Goal: Task Accomplishment & Management: Complete application form

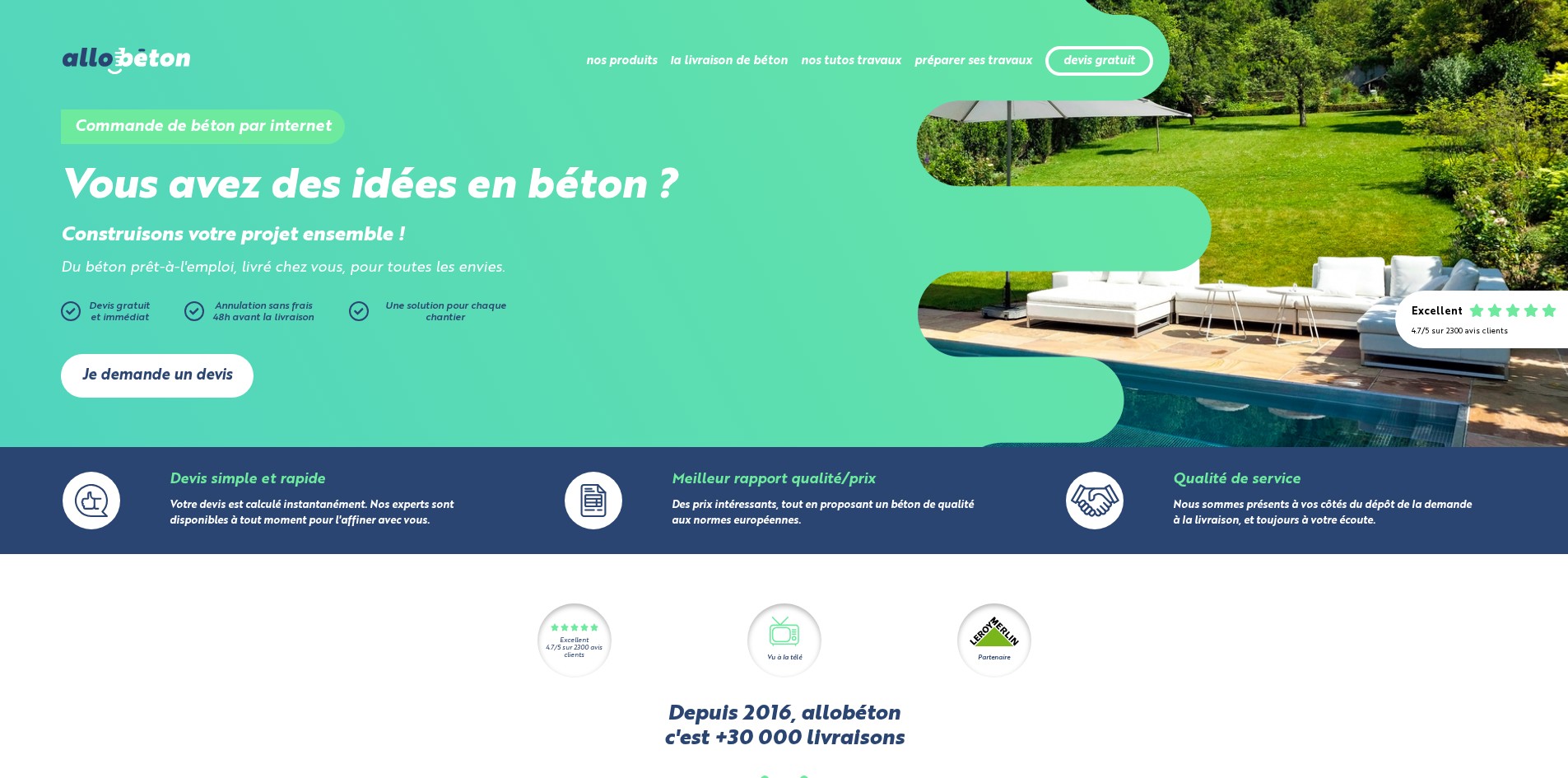
click at [155, 374] on link "Je demande un devis" at bounding box center [157, 375] width 193 height 43
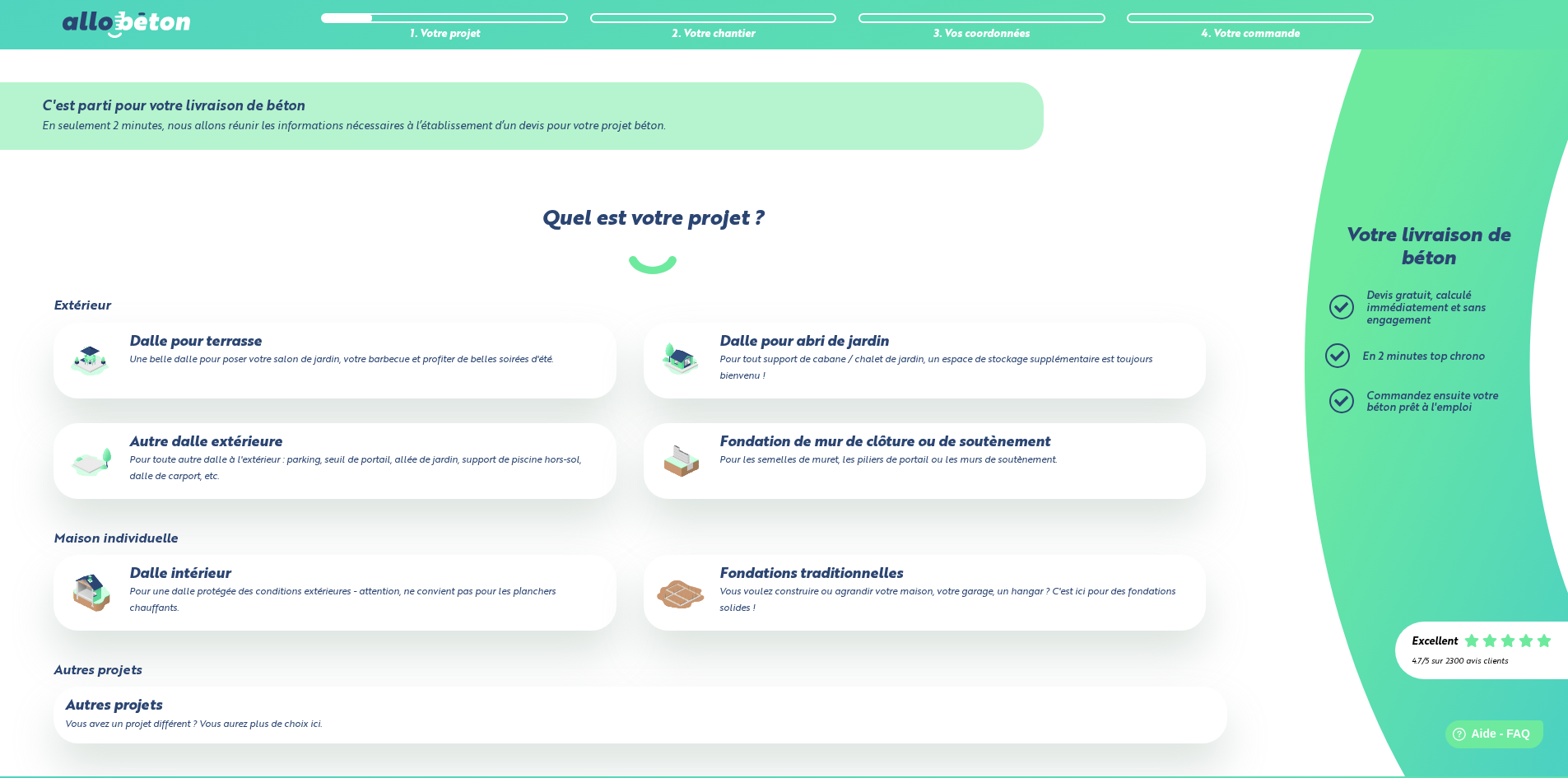
click at [421, 361] on small "Une belle dalle pour poser votre salon de jardin, votre barbecue et profiter de…" at bounding box center [341, 360] width 424 height 10
click at [0, 0] on input "Dalle pour terrasse Une belle dalle pour poser votre salon de jardin, votre bar…" at bounding box center [0, 0] width 0 height 0
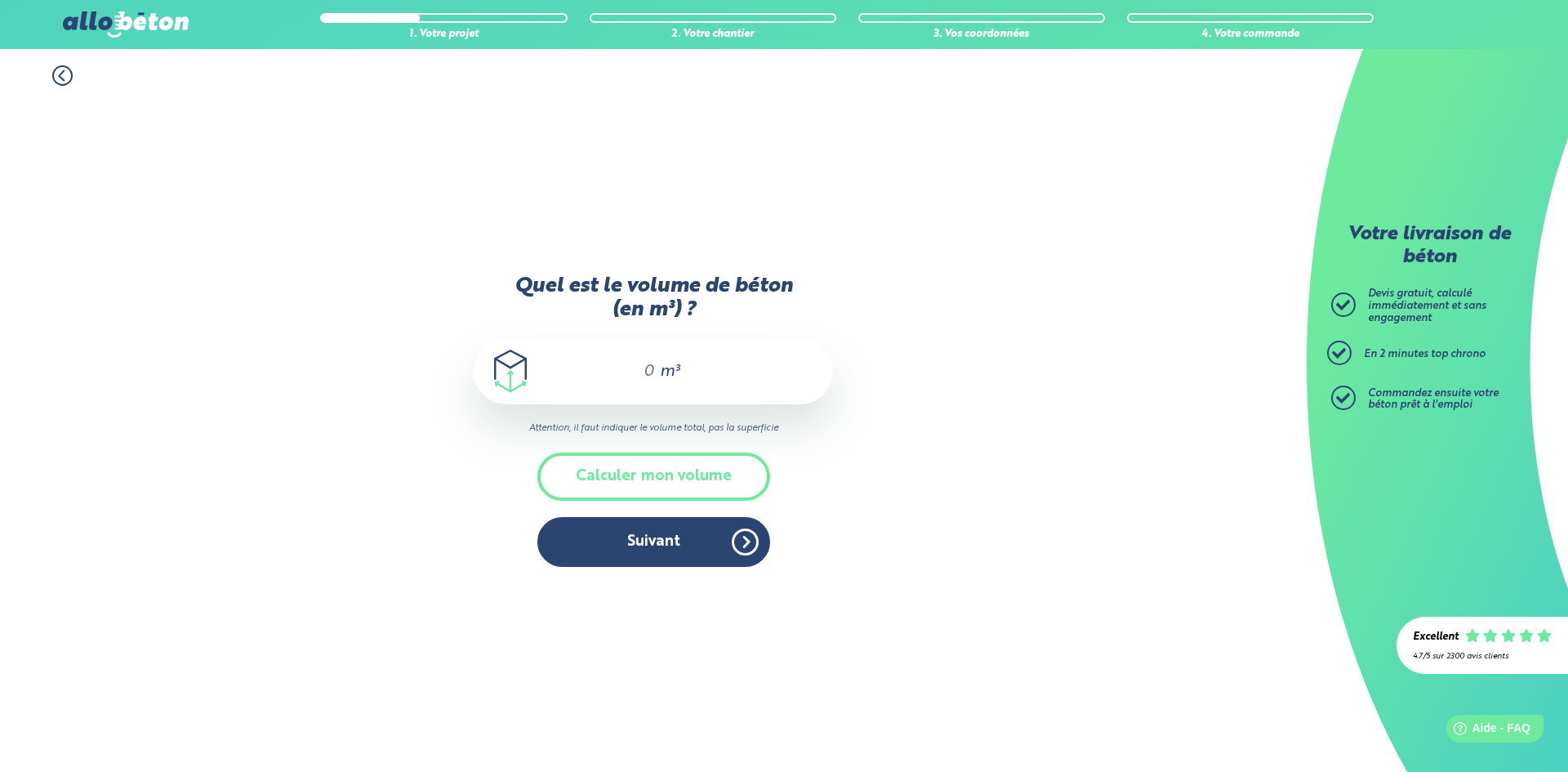
click at [606, 368] on div "m³" at bounding box center [653, 371] width 360 height 65
type input "12"
click at [718, 533] on button "Suivant" at bounding box center [653, 541] width 232 height 50
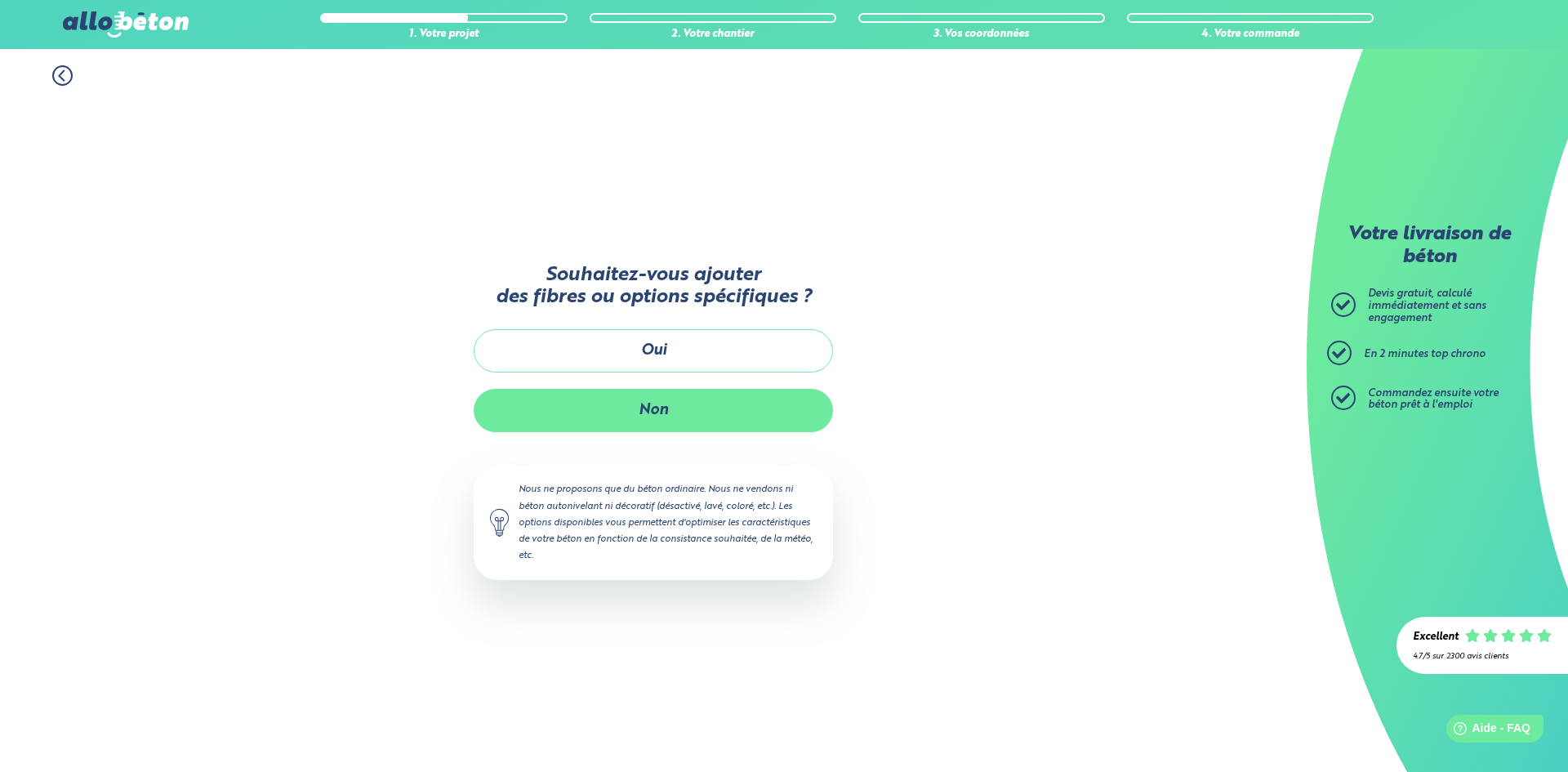
click at [696, 428] on button "Non" at bounding box center [653, 409] width 360 height 43
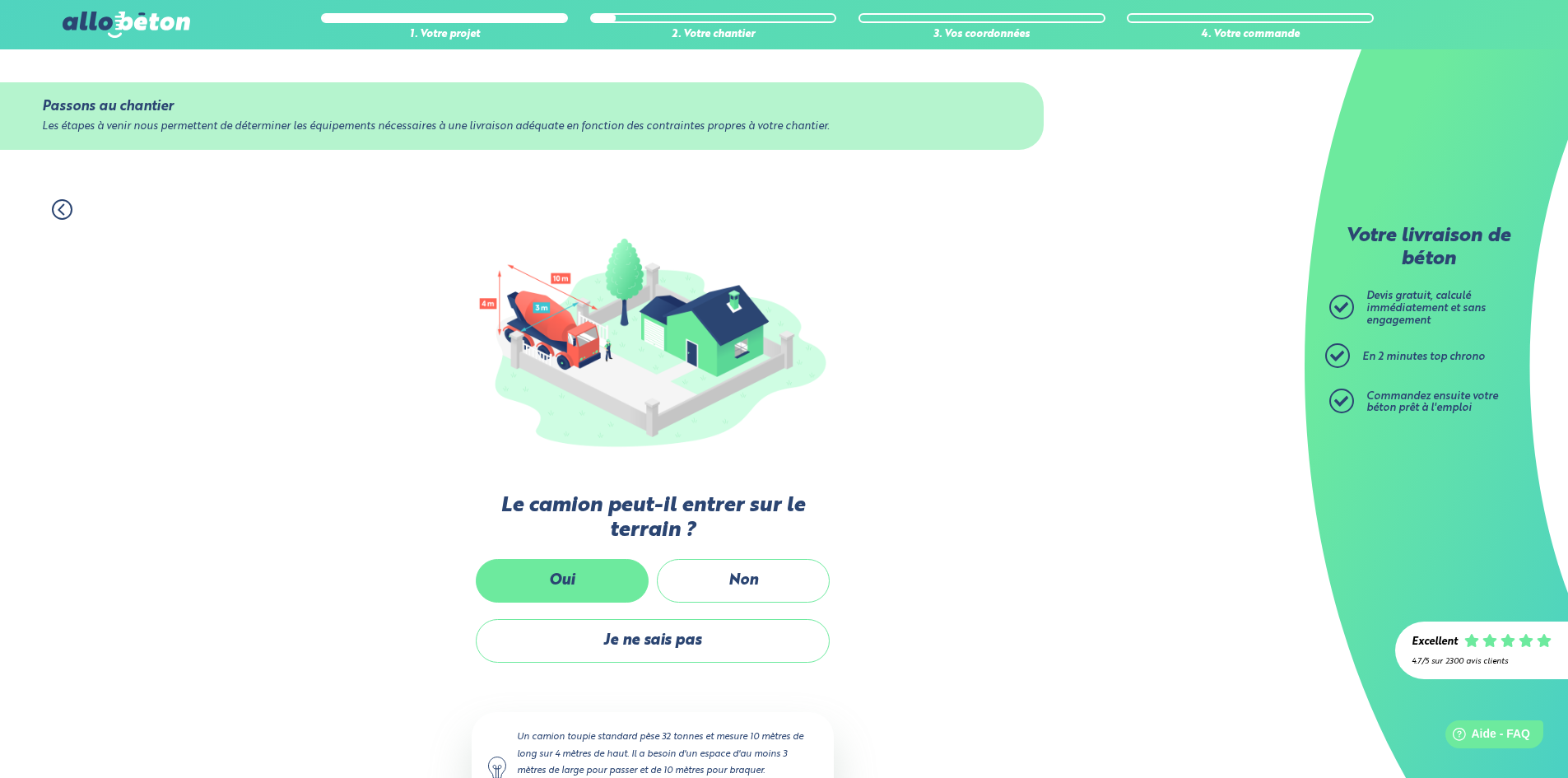
click at [602, 570] on label "Oui" at bounding box center [561, 580] width 173 height 43
click at [0, 0] on input "Oui" at bounding box center [0, 0] width 0 height 0
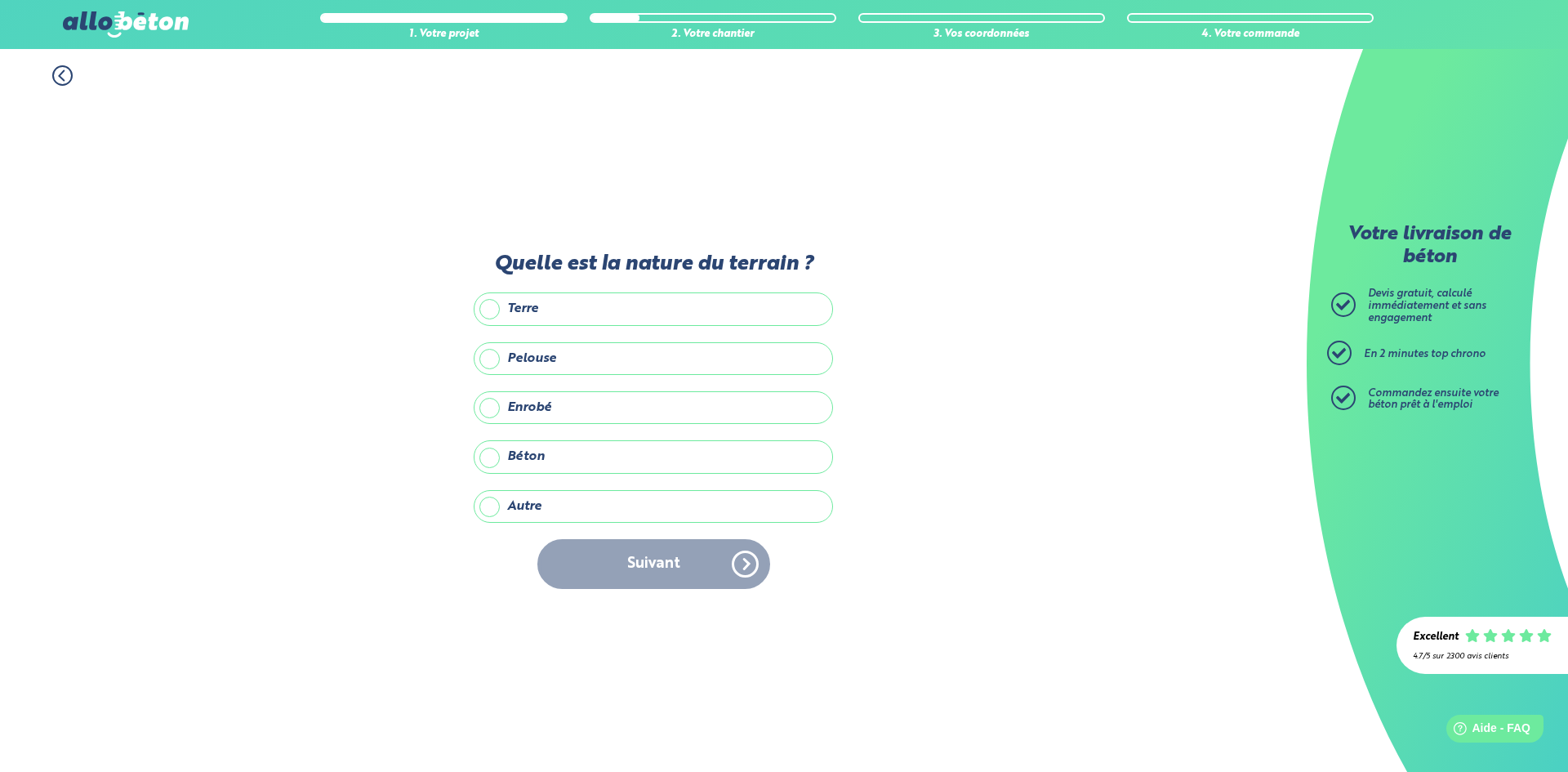
click at [563, 515] on label "Autre" at bounding box center [653, 506] width 360 height 33
click at [0, 0] on input "Autre" at bounding box center [0, 0] width 0 height 0
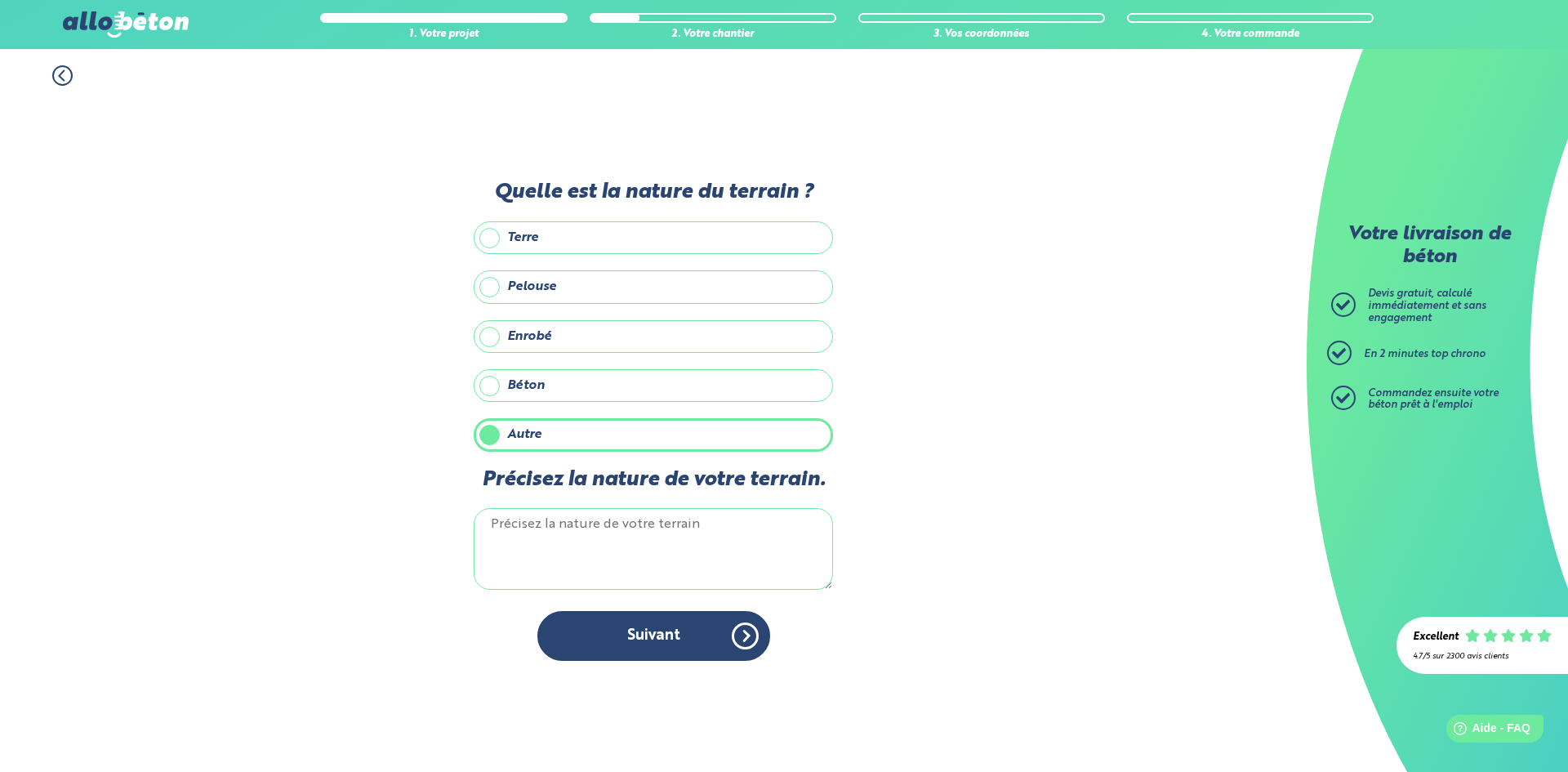
click at [563, 515] on textarea "Précisez la nature de votre terrain." at bounding box center [653, 548] width 360 height 81
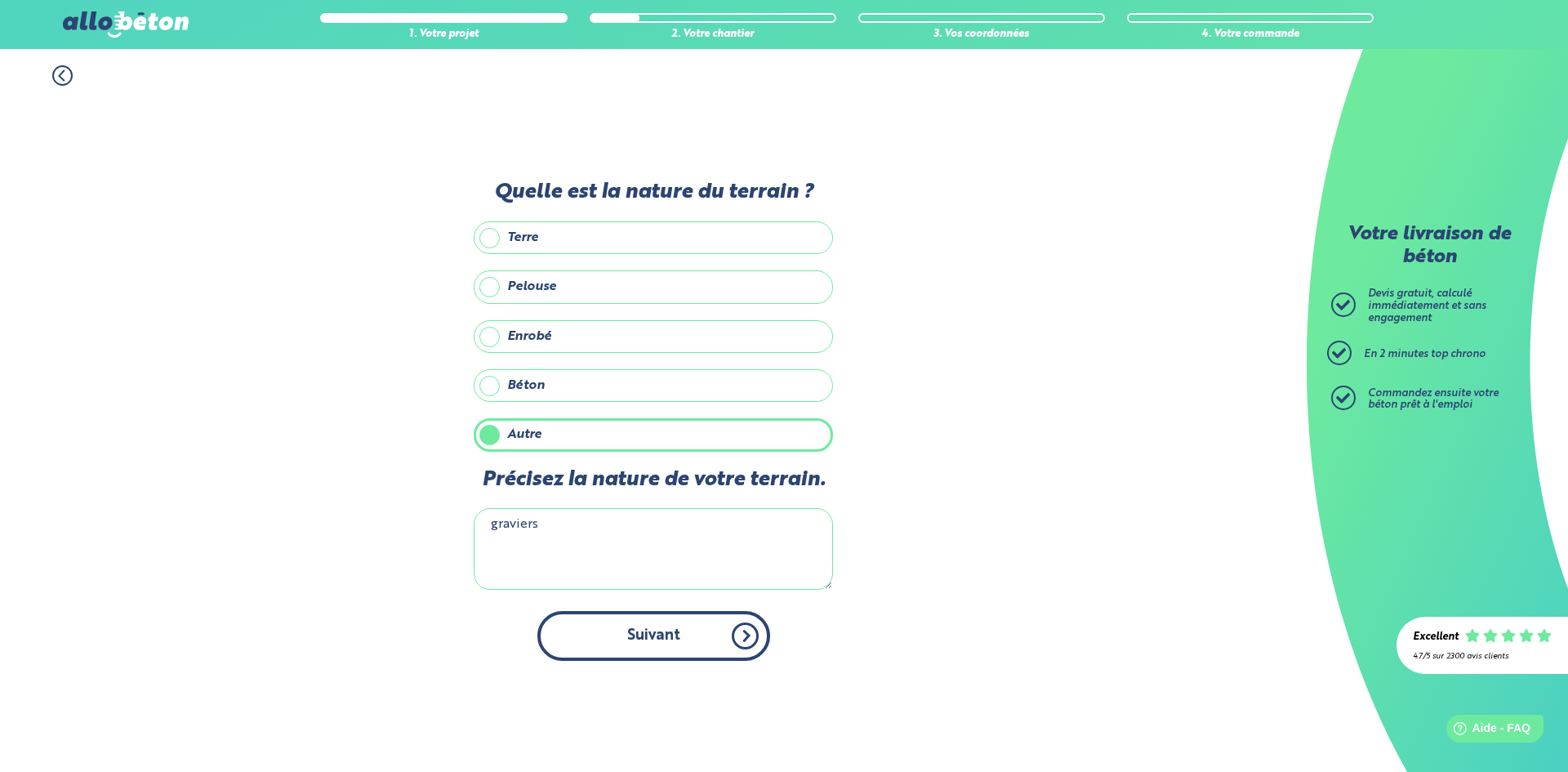
type textarea "graviers"
click at [650, 647] on button "Suivant" at bounding box center [653, 635] width 232 height 50
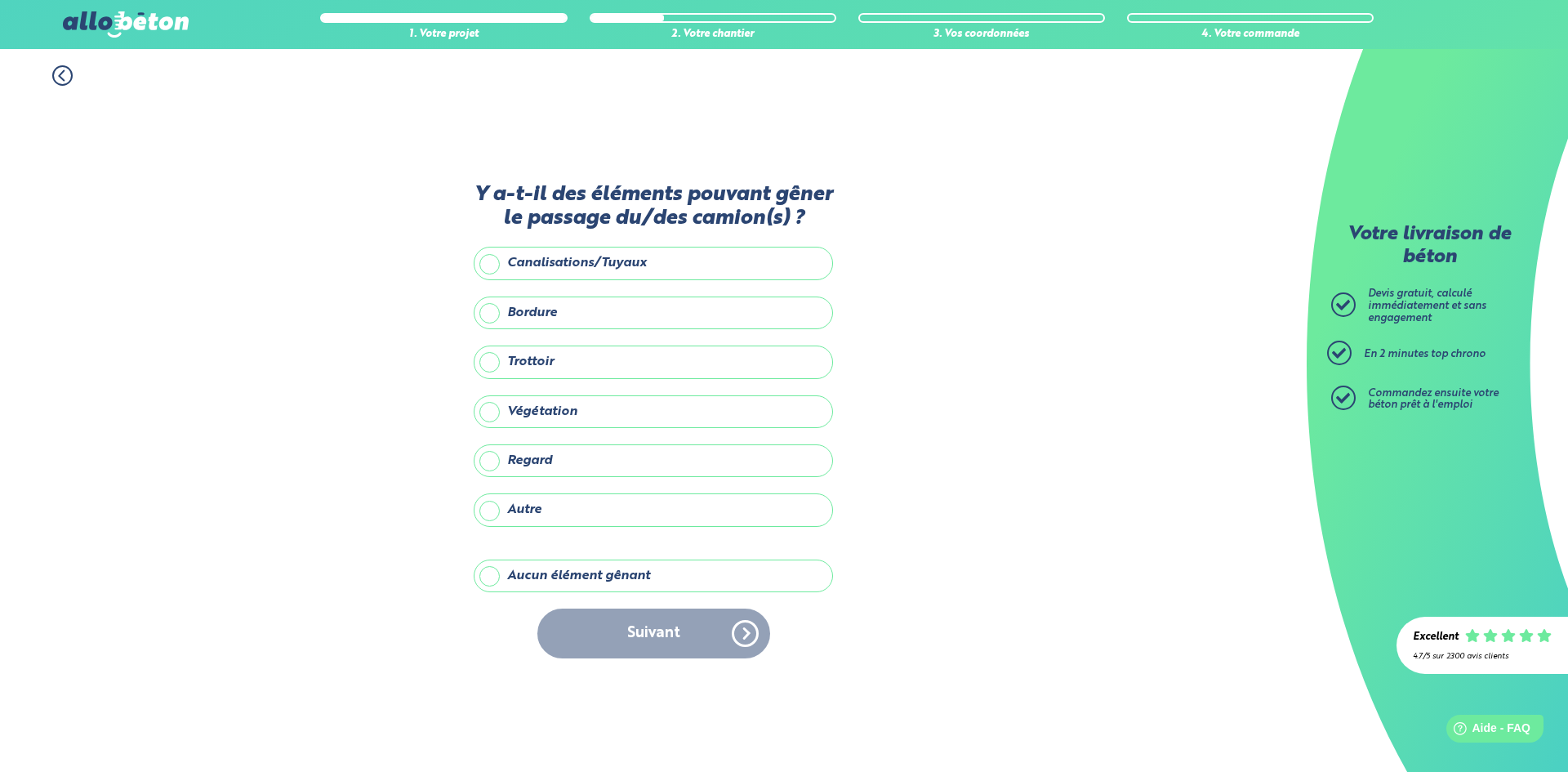
click at [527, 579] on label "Aucun élément gênant" at bounding box center [653, 576] width 360 height 33
click at [0, 0] on input "Aucun élément gênant" at bounding box center [0, 0] width 0 height 0
click at [695, 650] on button "Suivant" at bounding box center [653, 633] width 232 height 50
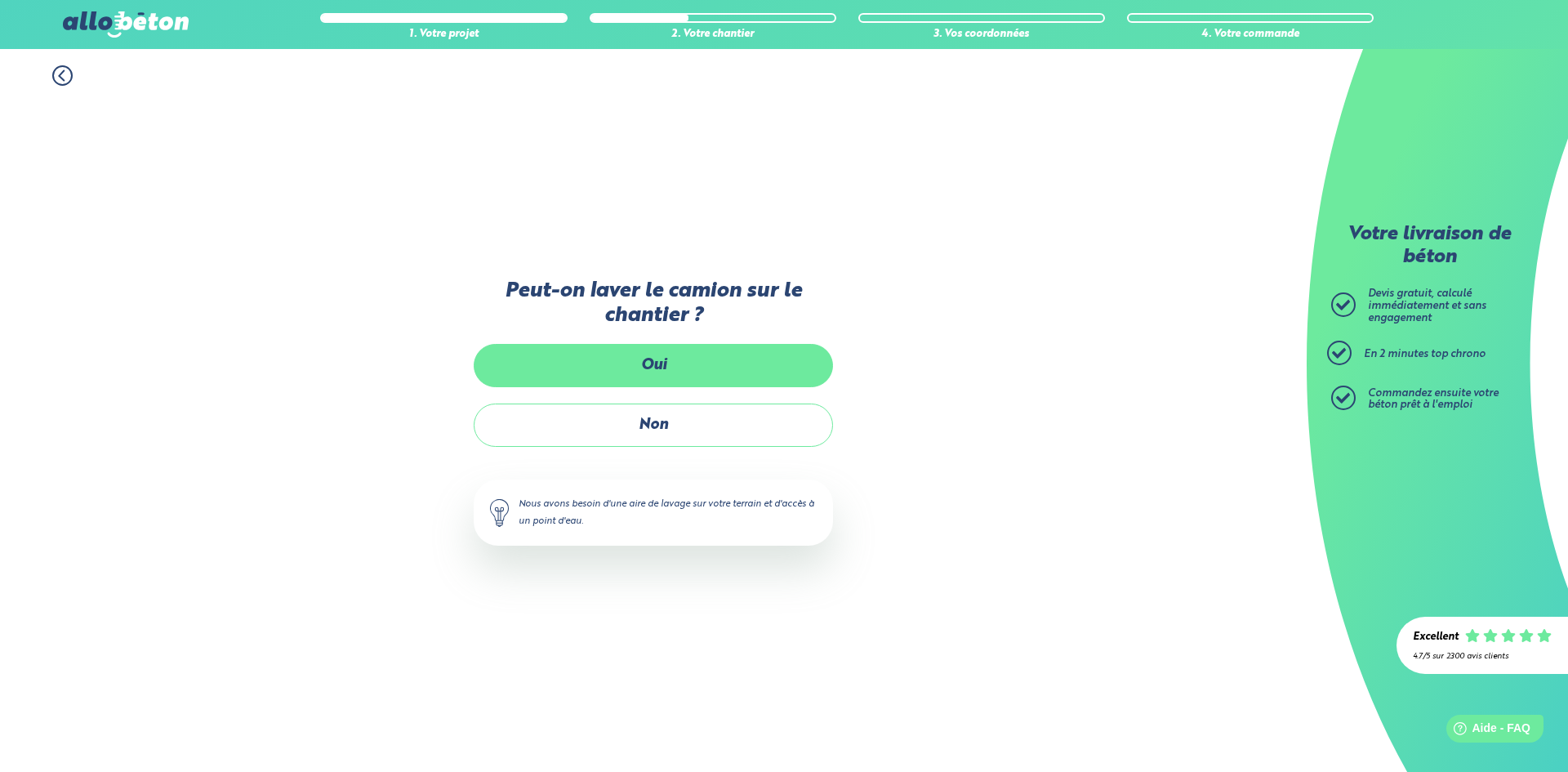
click at [656, 360] on label "Oui" at bounding box center [653, 364] width 360 height 43
click at [0, 0] on input "Oui" at bounding box center [0, 0] width 0 height 0
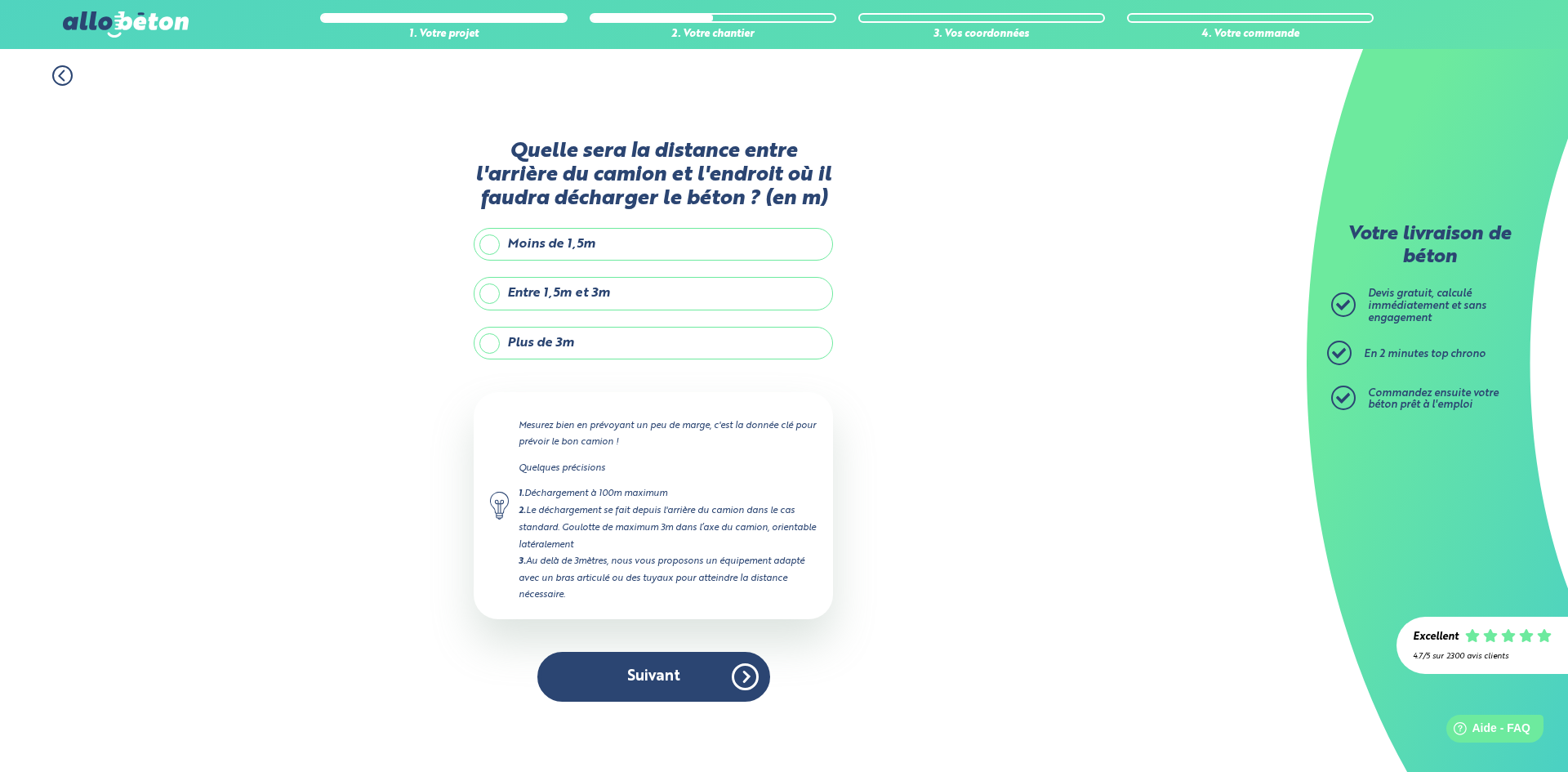
click at [636, 341] on label "Plus de 3m" at bounding box center [653, 342] width 360 height 33
click at [0, 0] on input "Plus de 3m" at bounding box center [0, 0] width 0 height 0
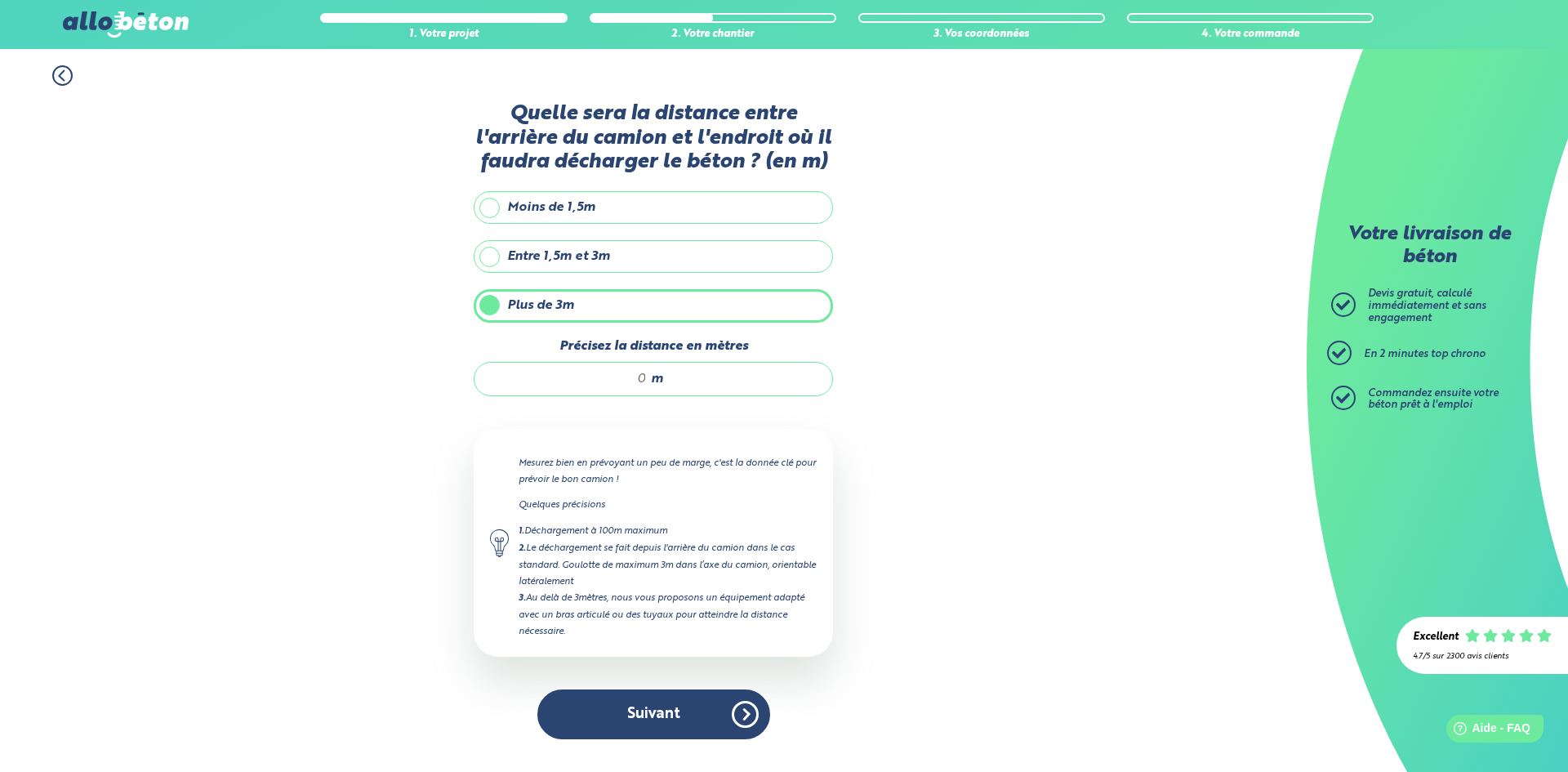
click at [642, 383] on input "Précisez la distance en mètres" at bounding box center [568, 379] width 156 height 16
type input "4"
click at [713, 710] on button "Suivant" at bounding box center [653, 714] width 232 height 50
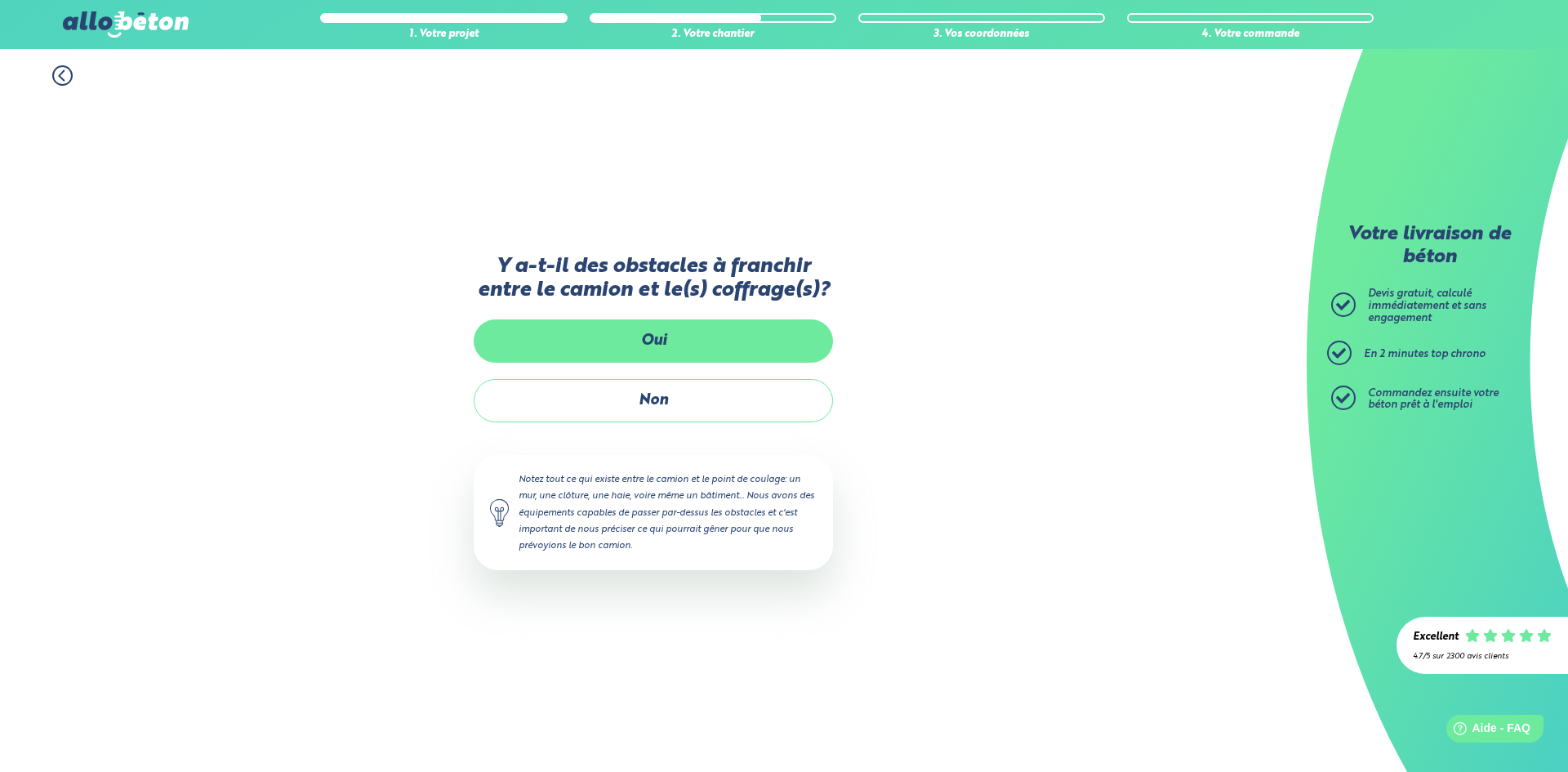
click at [627, 350] on label "Oui" at bounding box center [653, 341] width 360 height 43
click at [0, 0] on input "Oui" at bounding box center [0, 0] width 0 height 0
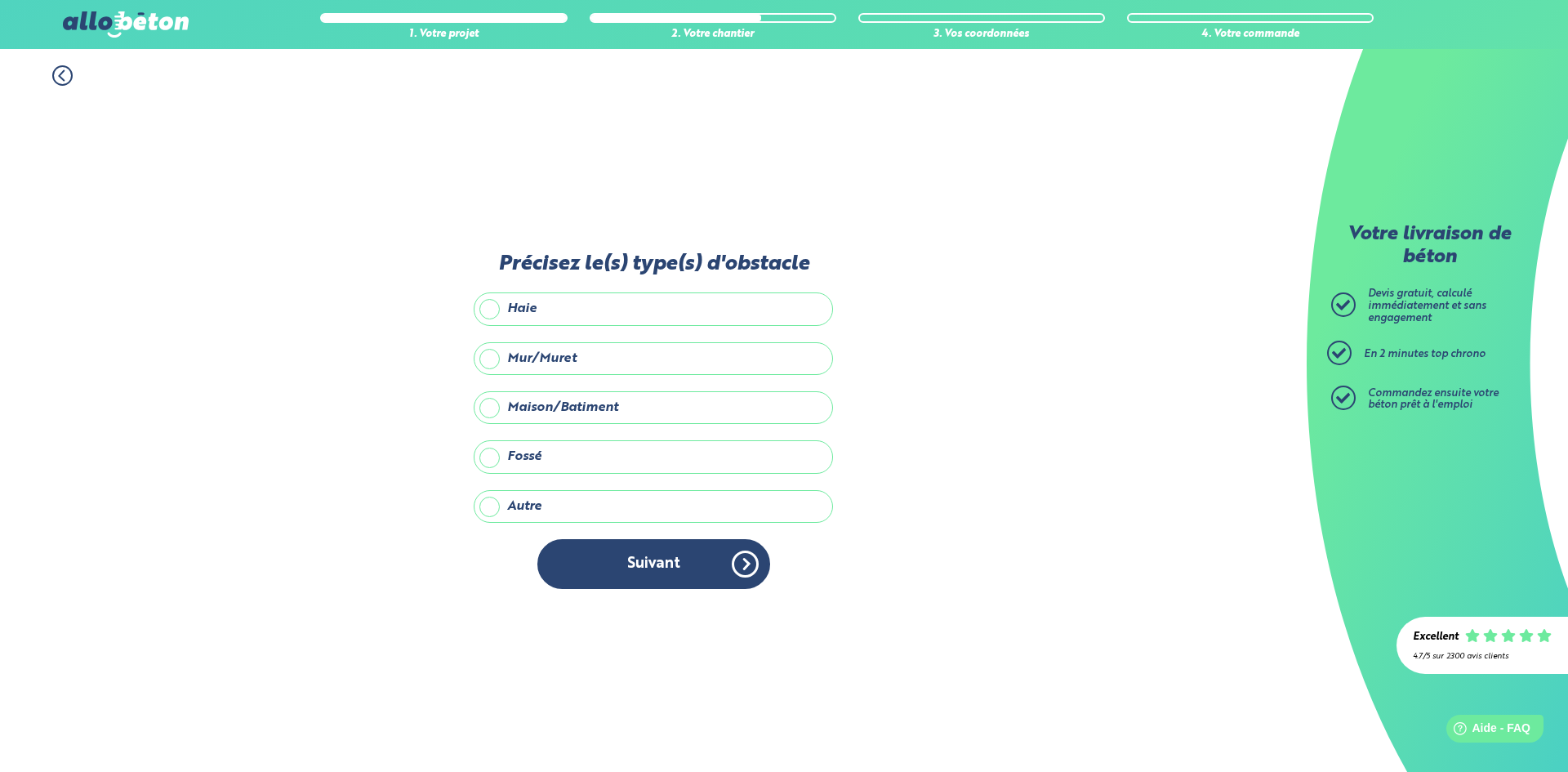
click at [621, 360] on label "Mur/Muret" at bounding box center [653, 359] width 360 height 33
click at [0, 0] on input "Mur/Muret" at bounding box center [0, 0] width 0 height 0
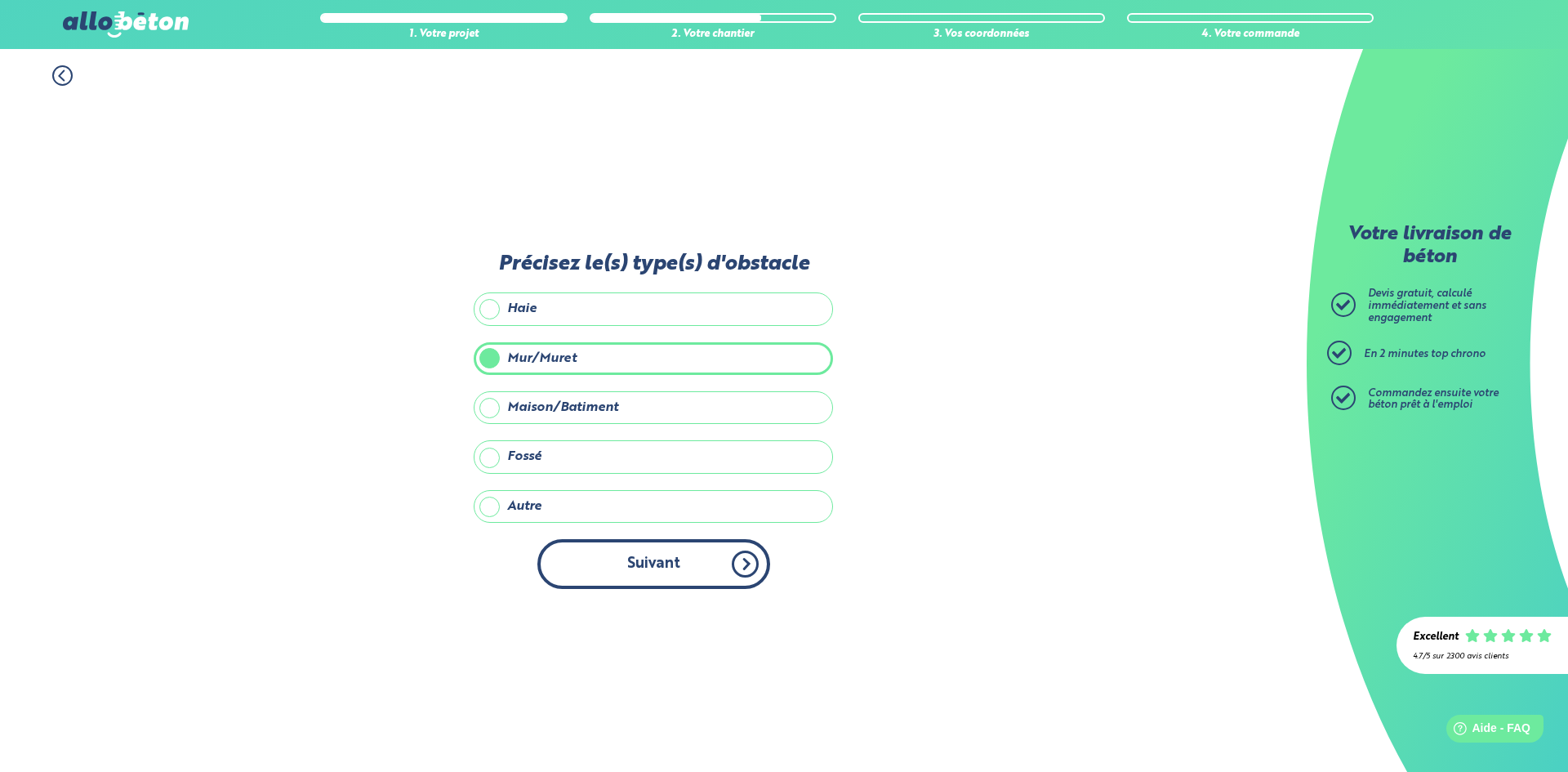
click at [653, 567] on button "Suivant" at bounding box center [653, 563] width 232 height 50
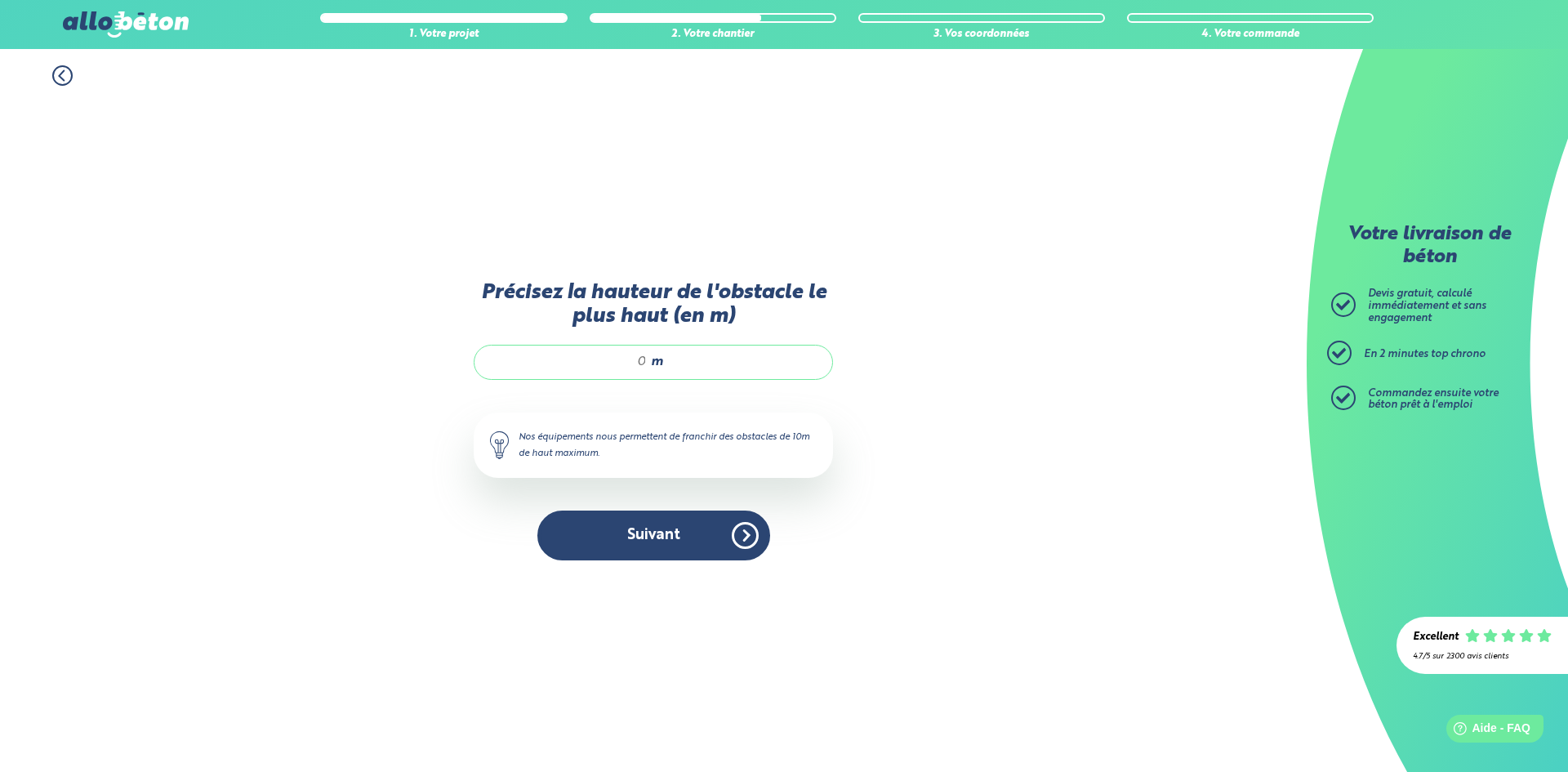
click at [643, 360] on input "Précisez la hauteur de l'obstacle le plus haut (en m)" at bounding box center [568, 362] width 156 height 16
type input "2"
click at [711, 540] on button "Suivant" at bounding box center [653, 535] width 232 height 50
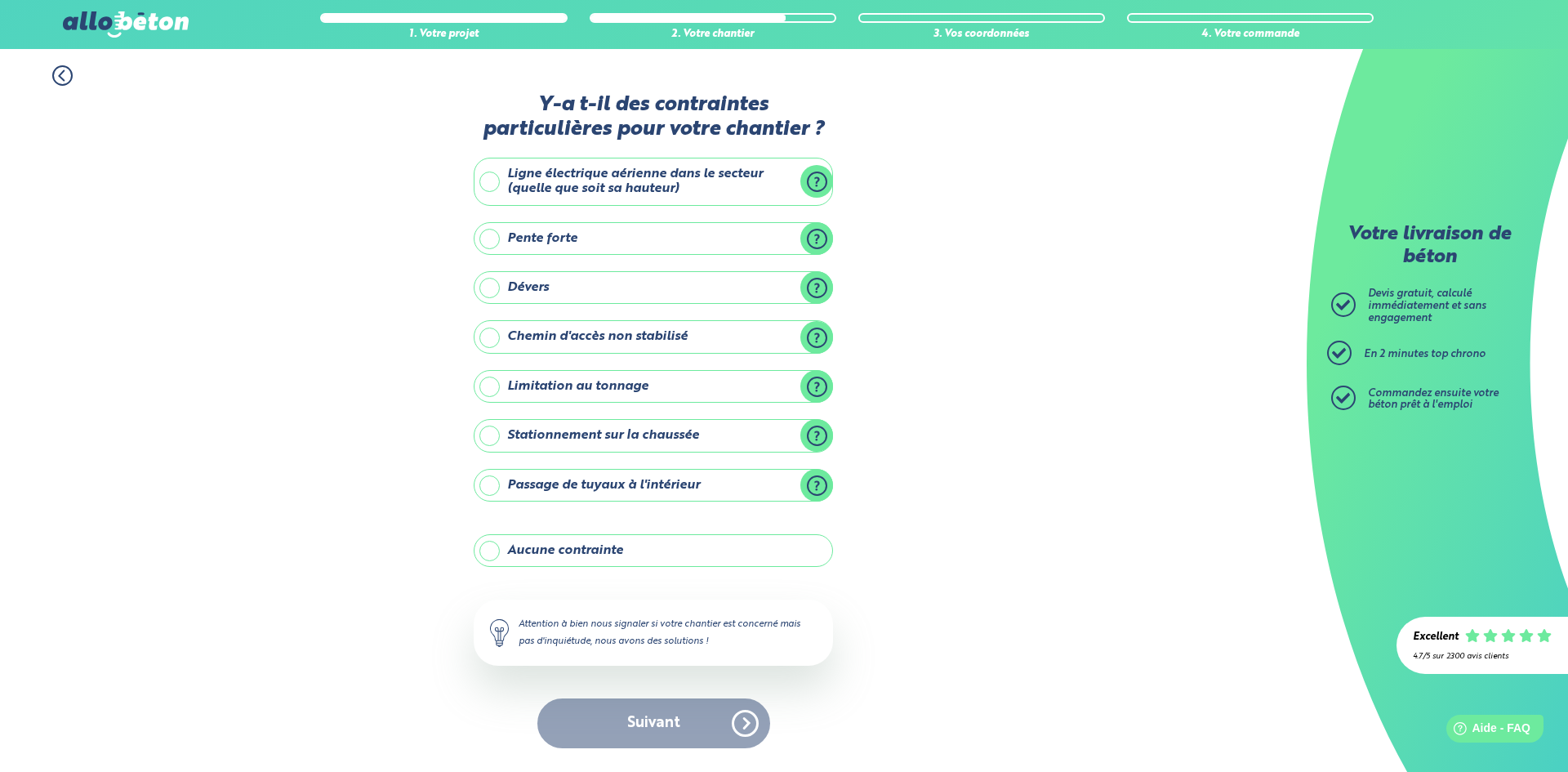
click at [703, 549] on label "Aucune contrainte" at bounding box center [653, 550] width 360 height 33
click at [0, 0] on input "Aucune contrainte" at bounding box center [0, 0] width 0 height 0
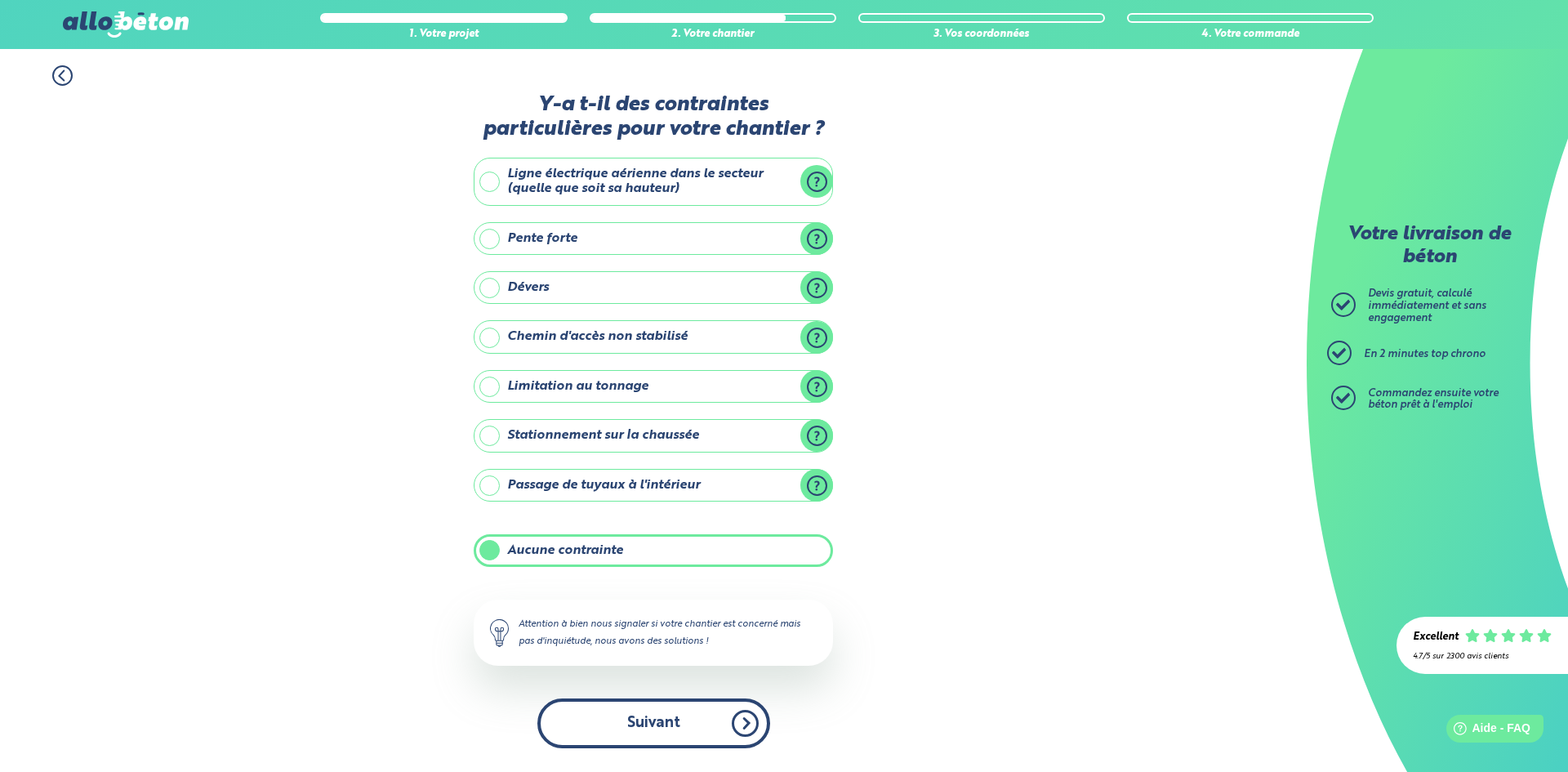
click at [699, 708] on button "Suivant" at bounding box center [653, 723] width 232 height 50
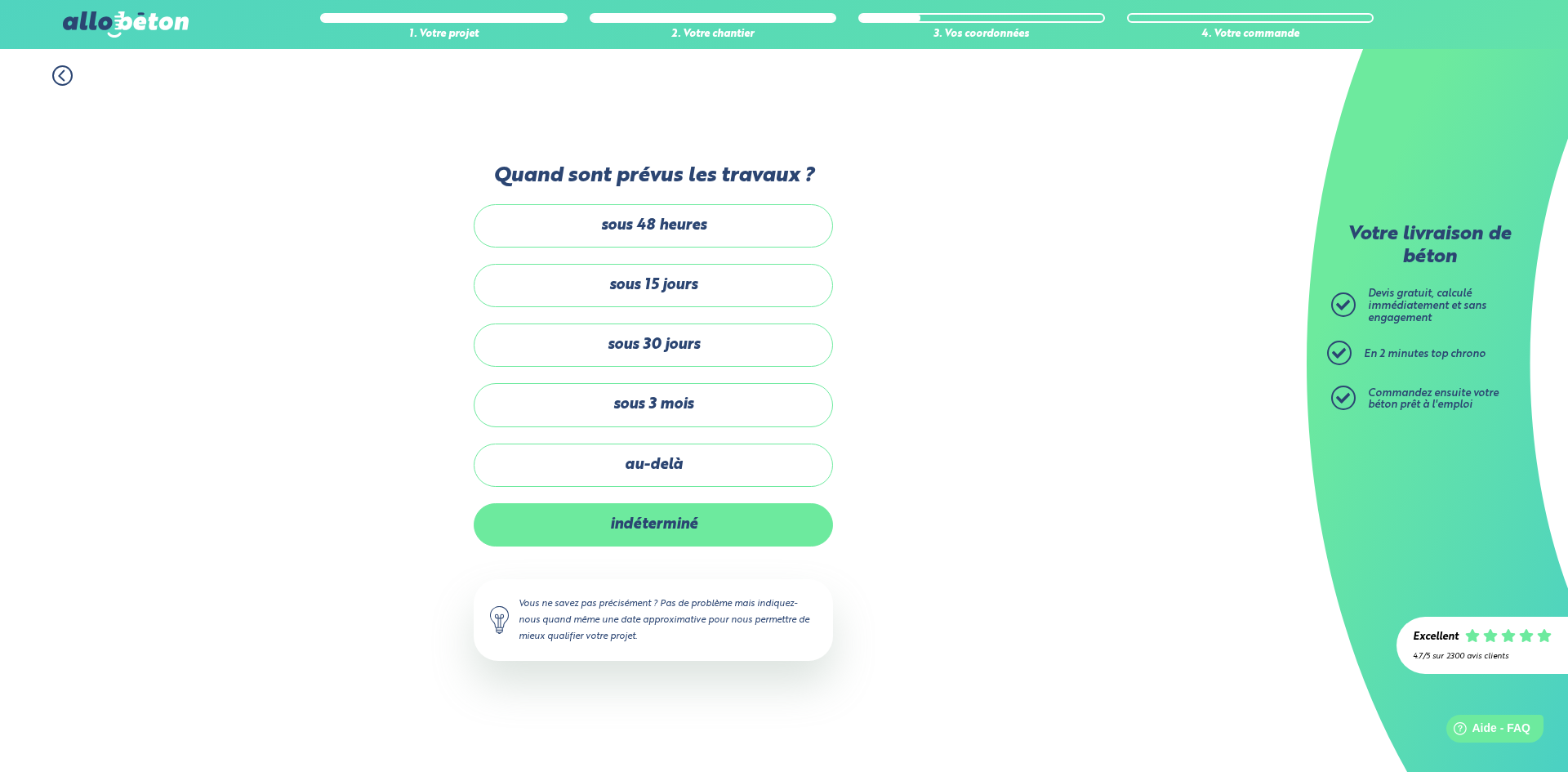
click at [721, 527] on label "indéterminé" at bounding box center [653, 524] width 360 height 43
click at [0, 0] on input "indéterminé" at bounding box center [0, 0] width 0 height 0
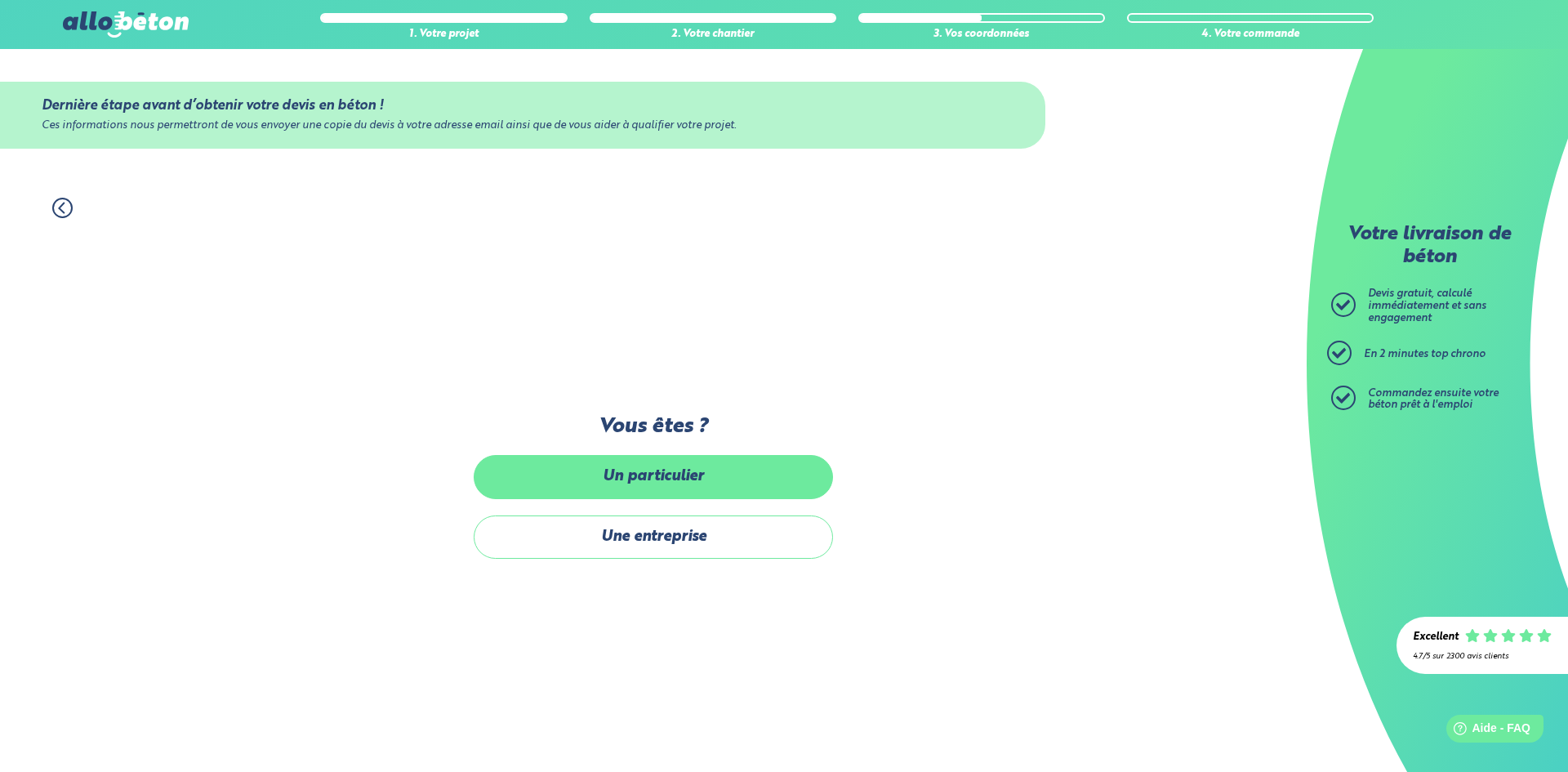
click at [702, 489] on label "Un particulier" at bounding box center [653, 475] width 360 height 43
click at [0, 0] on input "Un particulier" at bounding box center [0, 0] width 0 height 0
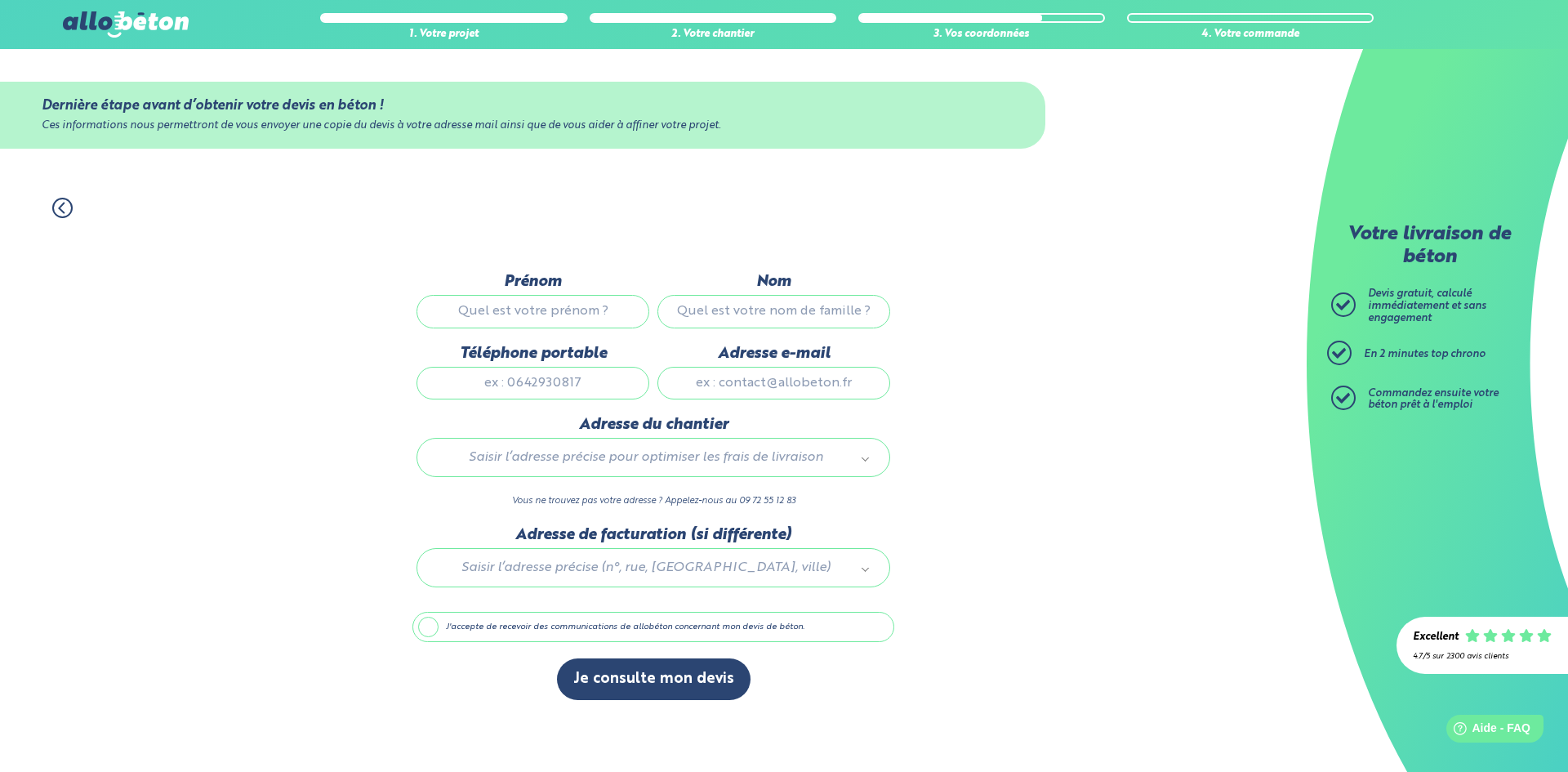
click at [573, 309] on input "Prénom" at bounding box center [532, 311] width 232 height 33
type input "[PERSON_NAME]"
type input "Paiman"
type input "0671539231"
type input "[EMAIL_ADDRESS][DOMAIN_NAME]"
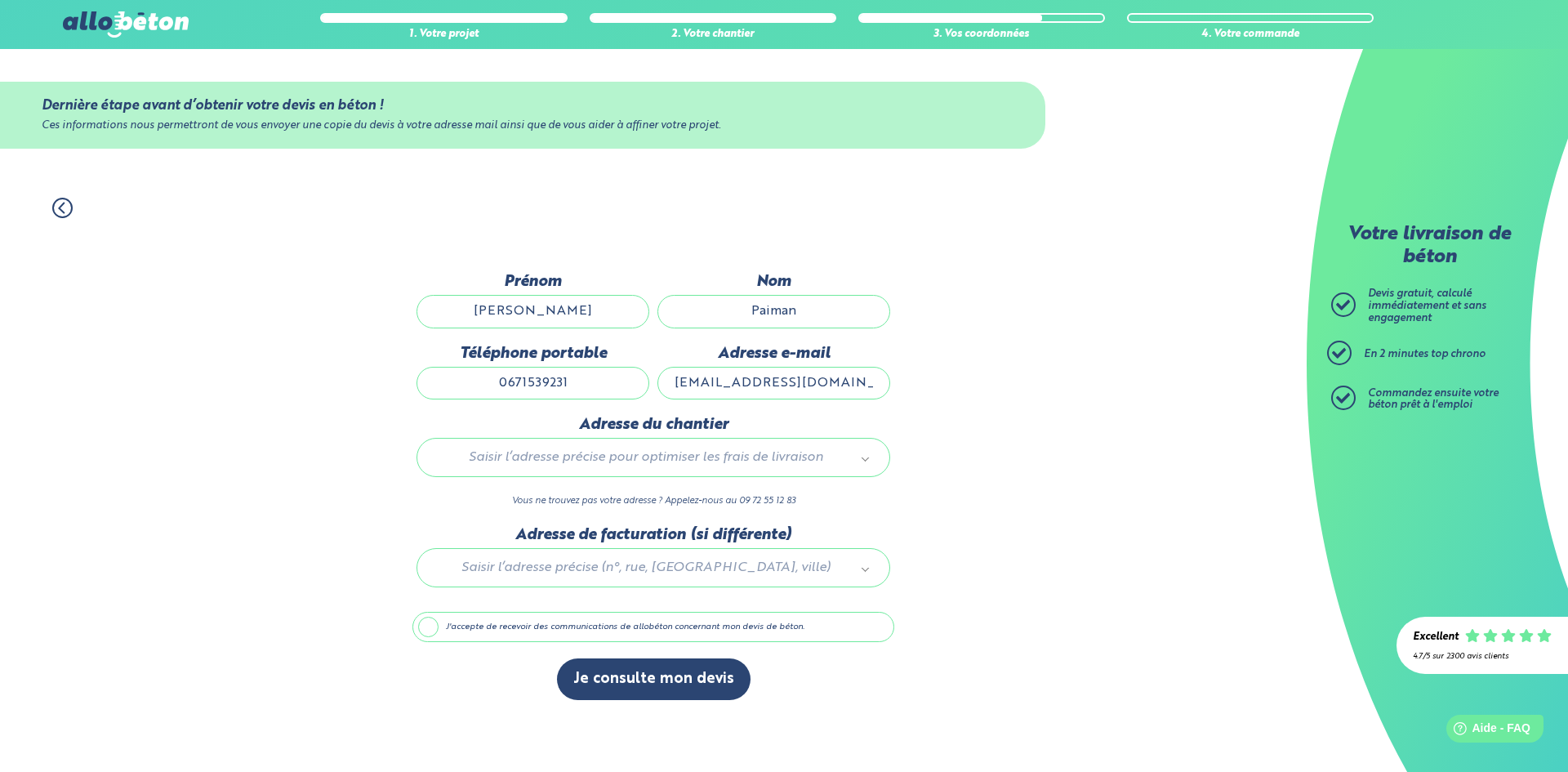
type input "[STREET_ADDRESS]"
click at [427, 622] on label "J'accepte de recevoir des communications de allobéton concernant mon devis de b…" at bounding box center [653, 627] width 482 height 31
click at [0, 0] on input "J'accepte de recevoir des communications de allobéton concernant mon devis de b…" at bounding box center [0, 0] width 0 height 0
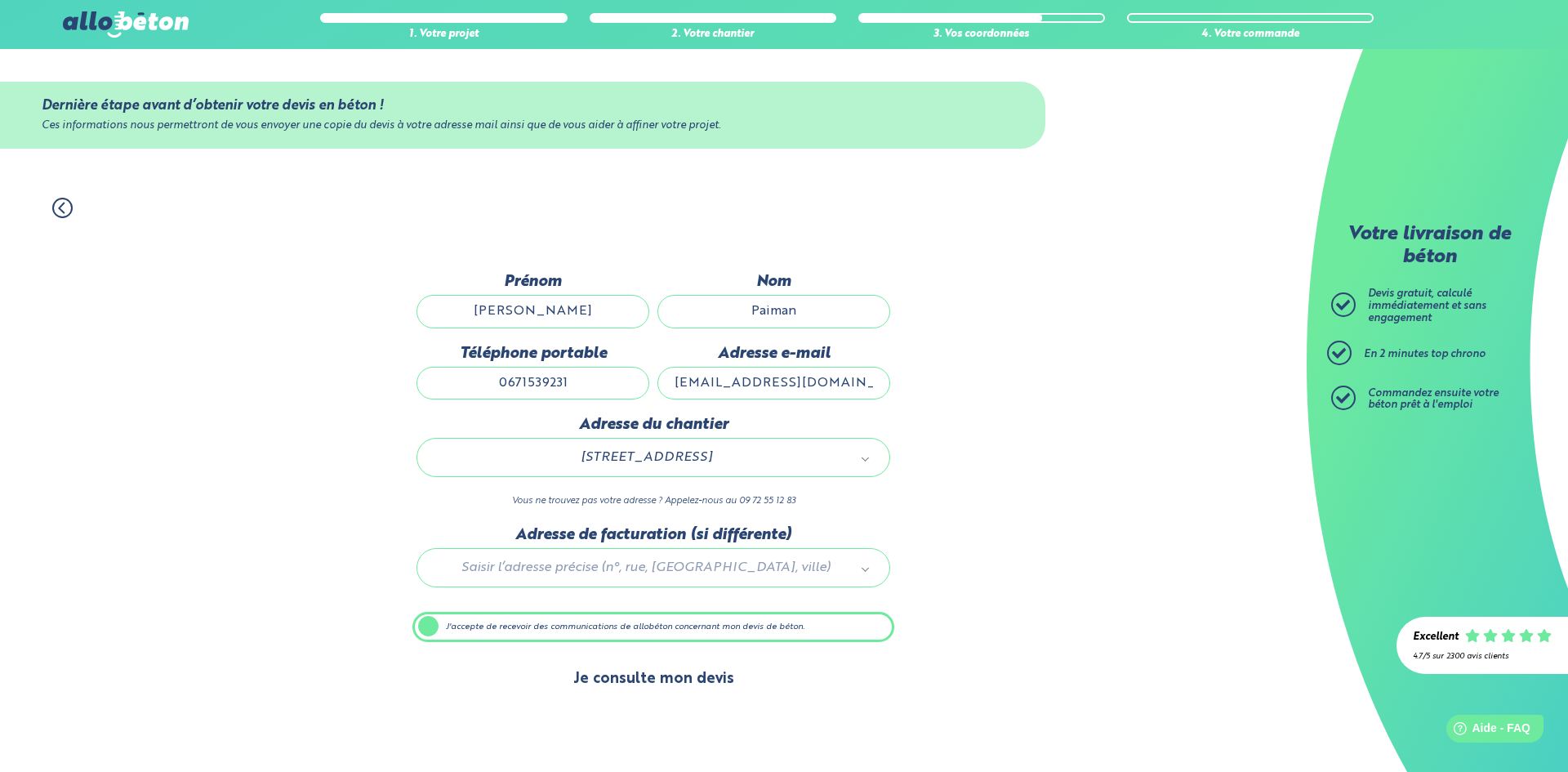
click at [699, 692] on button "Je consulte mon devis" at bounding box center [653, 679] width 193 height 42
